Goal: Task Accomplishment & Management: Manage account settings

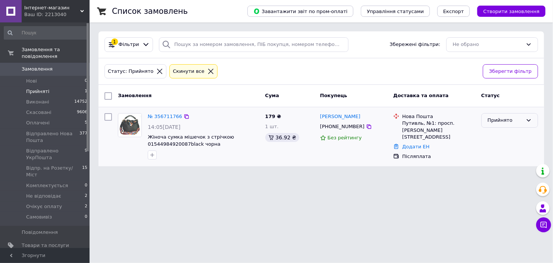
click at [494, 122] on div "Прийнято" at bounding box center [505, 120] width 35 height 8
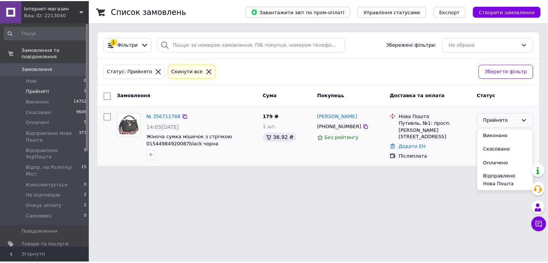
scroll to position [97, 0]
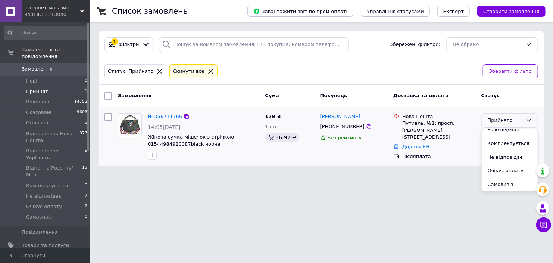
click at [504, 155] on li "Не відповідає" at bounding box center [510, 157] width 56 height 14
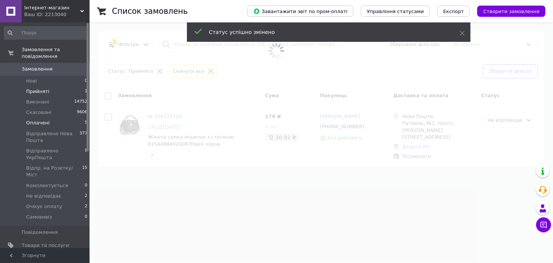
click at [51, 118] on li "Оплачені 5" at bounding box center [46, 123] width 92 height 10
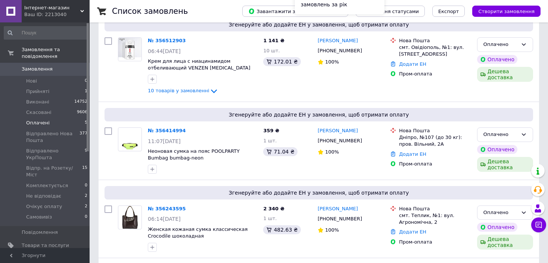
scroll to position [278, 0]
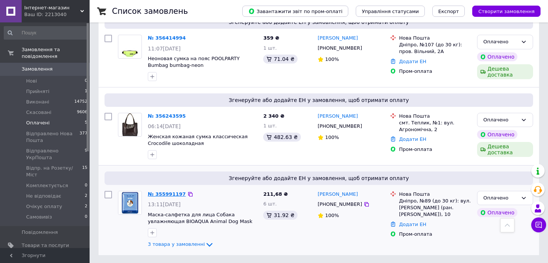
click at [165, 193] on link "№ 355991197" at bounding box center [167, 194] width 38 height 6
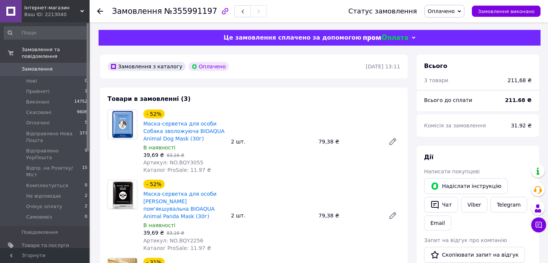
click at [179, 11] on span "№355991197" at bounding box center [190, 11] width 53 height 9
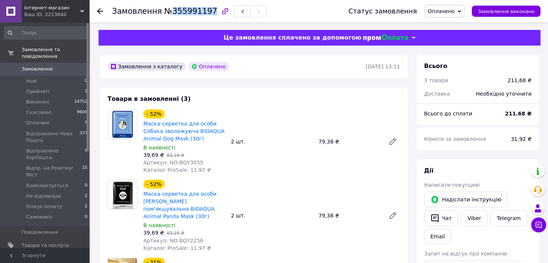
copy span "355991197"
click at [463, 15] on span "Оплачено" at bounding box center [444, 11] width 40 height 13
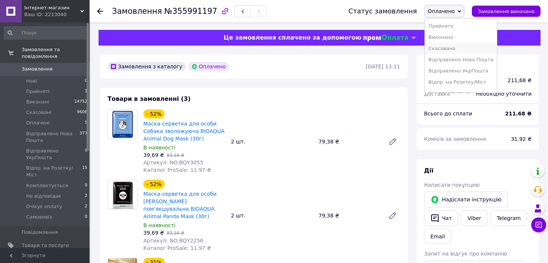
click at [452, 50] on li "Скасовано" at bounding box center [461, 48] width 72 height 11
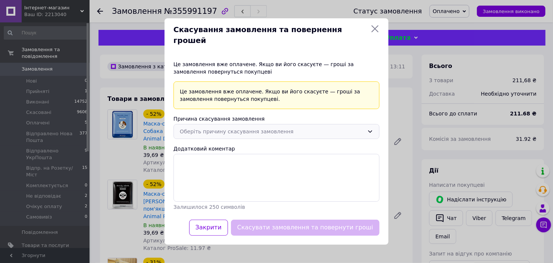
click at [235, 127] on div "Оберіть причину скасування замовлення" at bounding box center [272, 131] width 184 height 8
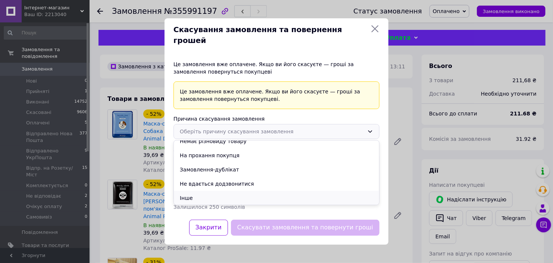
click at [206, 191] on li "Інше" at bounding box center [276, 198] width 205 height 14
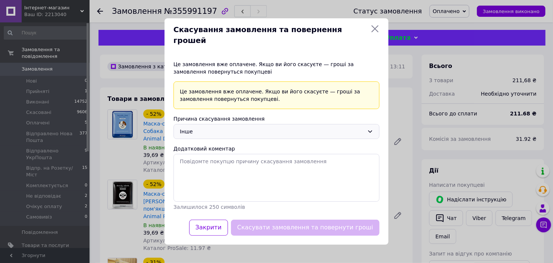
click at [300, 227] on div "Скасувати замовлення та повернути гроші" at bounding box center [304, 227] width 151 height 19
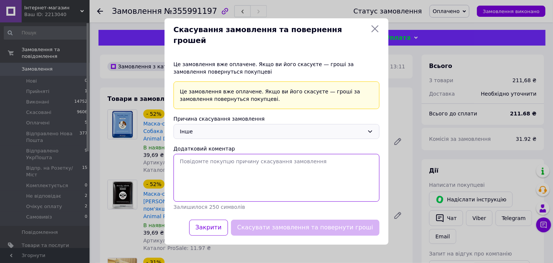
click at [222, 181] on textarea "Додатковий коментар" at bounding box center [276, 178] width 206 height 48
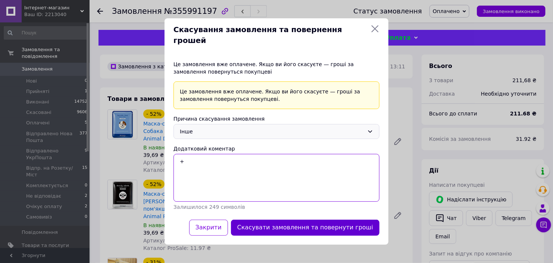
type textarea "+"
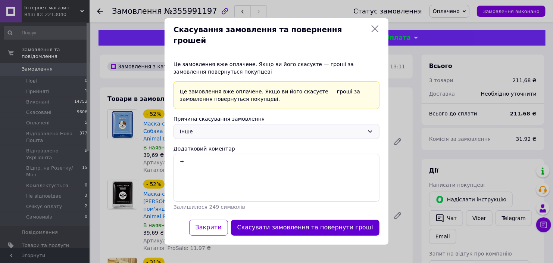
click at [276, 226] on button "Скасувати замовлення та повернути гроші" at bounding box center [305, 227] width 148 height 16
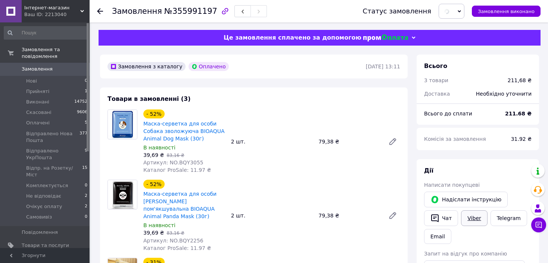
click at [471, 218] on link "Viber" at bounding box center [474, 218] width 26 height 16
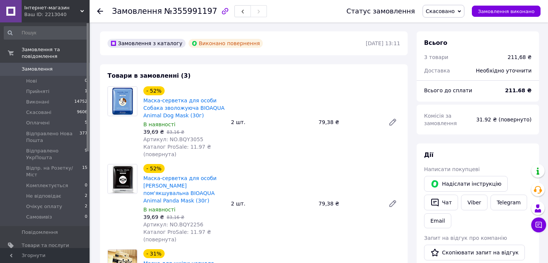
click at [47, 118] on li "Оплачені 5" at bounding box center [46, 123] width 92 height 10
